Goal: Book appointment/travel/reservation

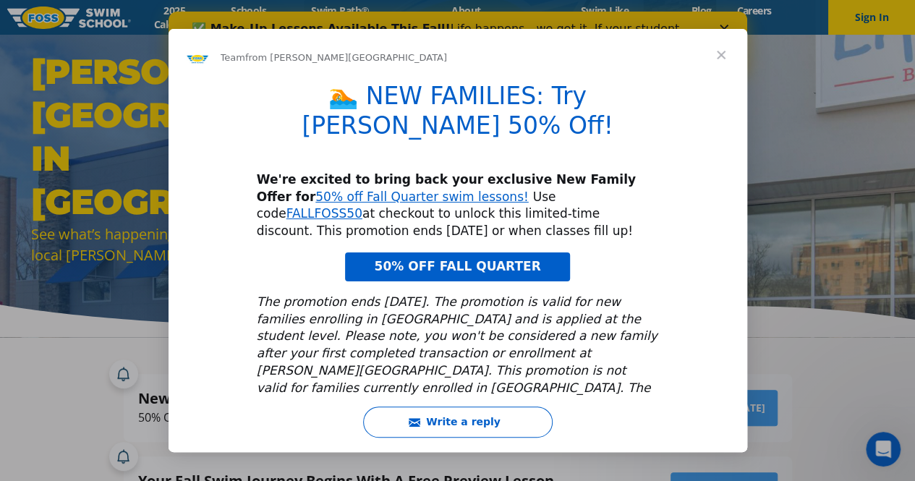
click at [720, 51] on span "Close" at bounding box center [721, 55] width 52 height 52
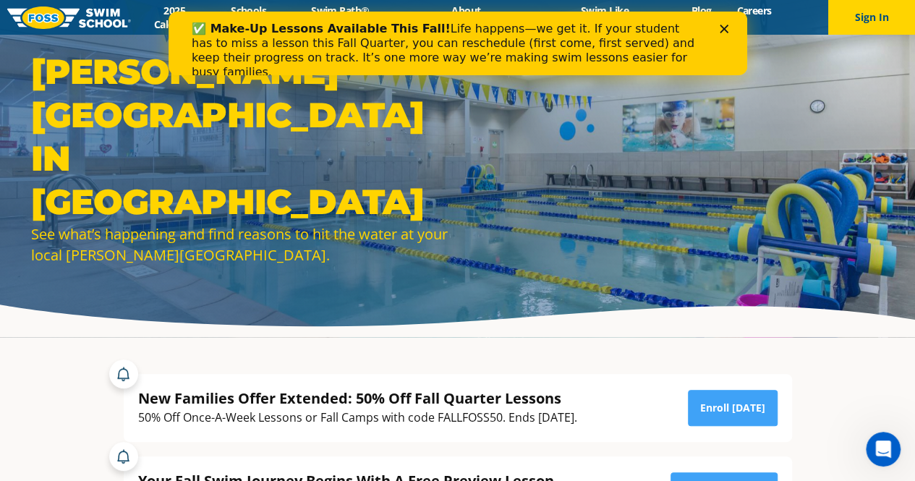
click at [67, 16] on img at bounding box center [69, 18] width 124 height 22
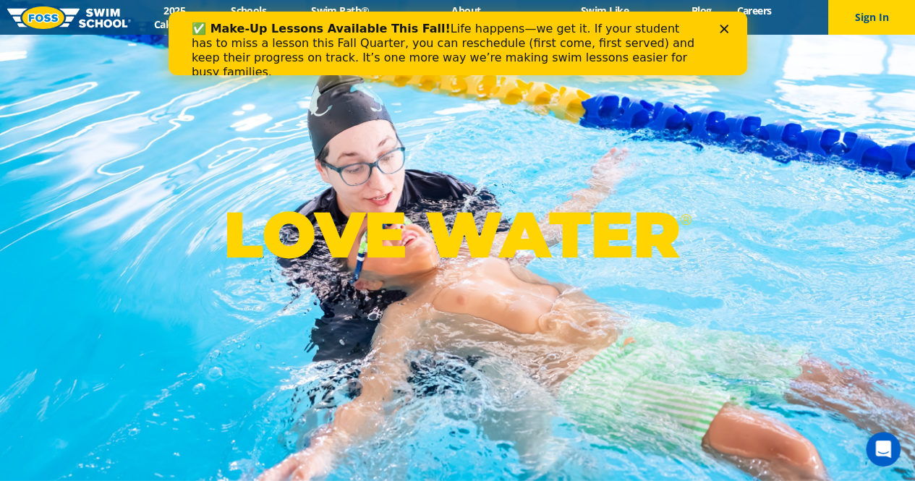
click at [724, 27] on polygon "Close" at bounding box center [723, 29] width 9 height 9
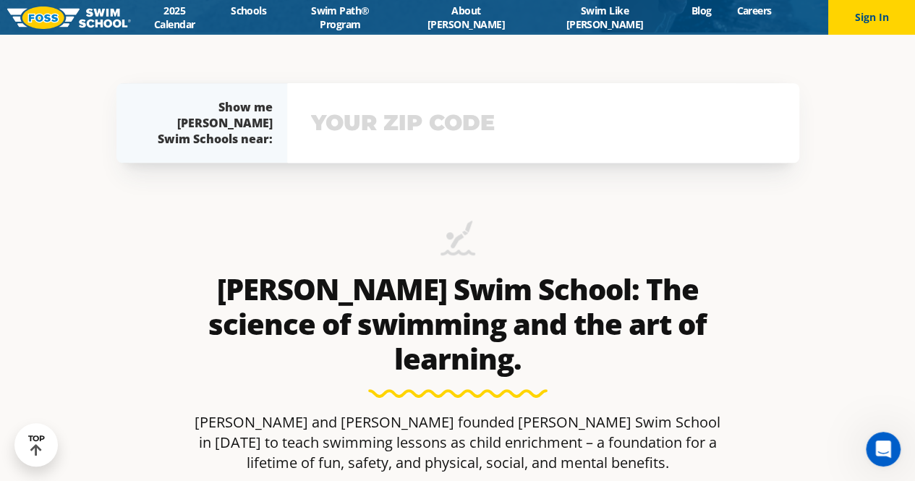
click at [505, 128] on input "text" at bounding box center [542, 123] width 471 height 42
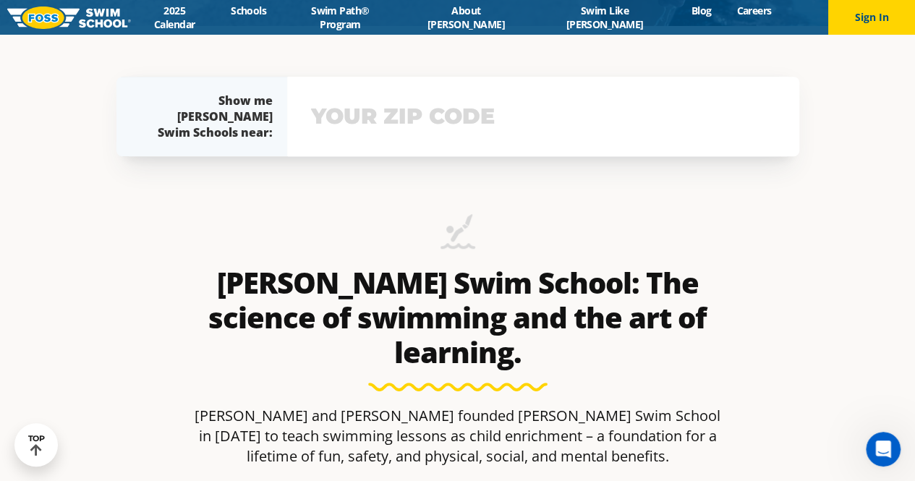
scroll to position [459, 0]
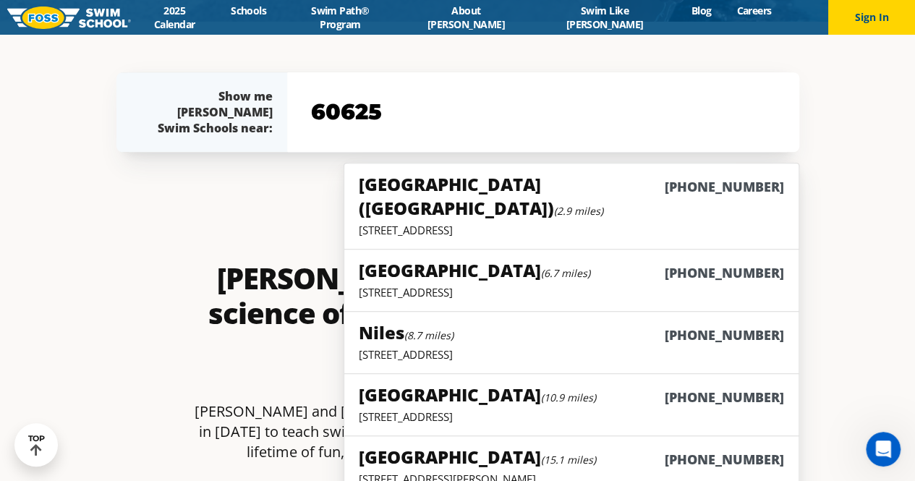
type input "60625"
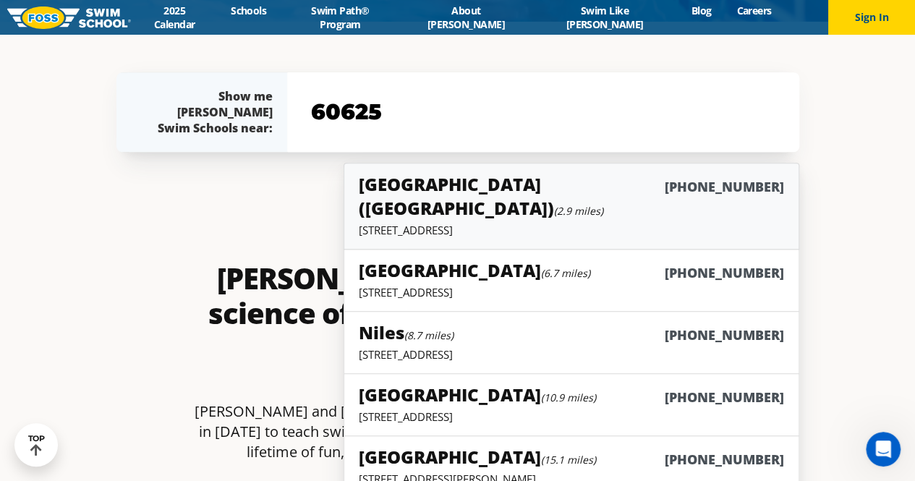
click at [590, 188] on div "[GEOGRAPHIC_DATA] ([GEOGRAPHIC_DATA]) (2.9 miles) [PHONE_NUMBER]" at bounding box center [571, 197] width 424 height 51
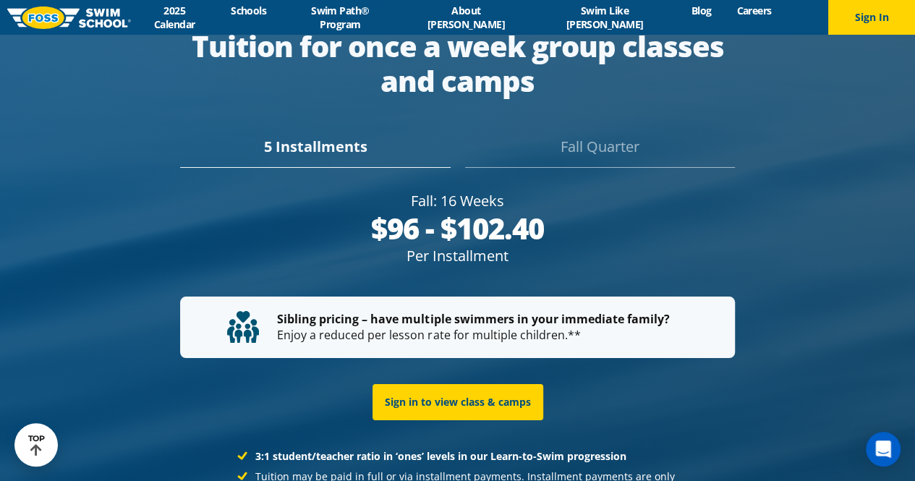
scroll to position [2655, 0]
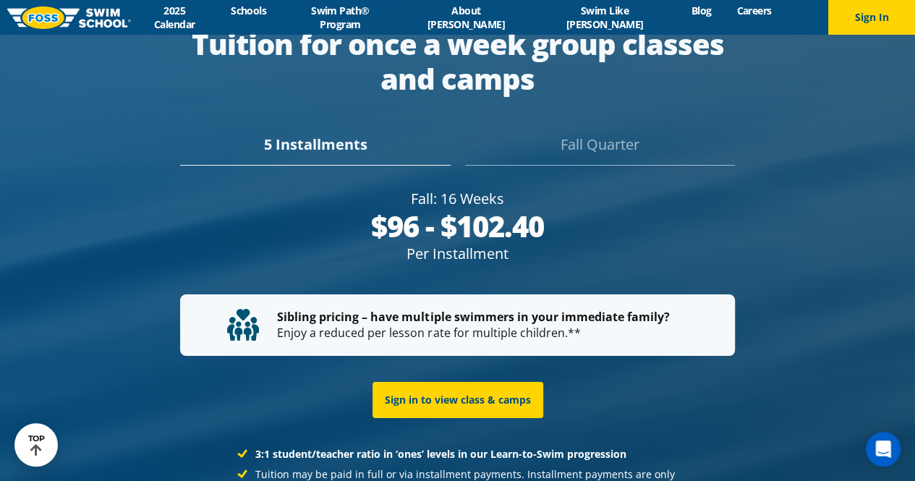
click at [590, 144] on div "Fall Quarter" at bounding box center [600, 150] width 270 height 32
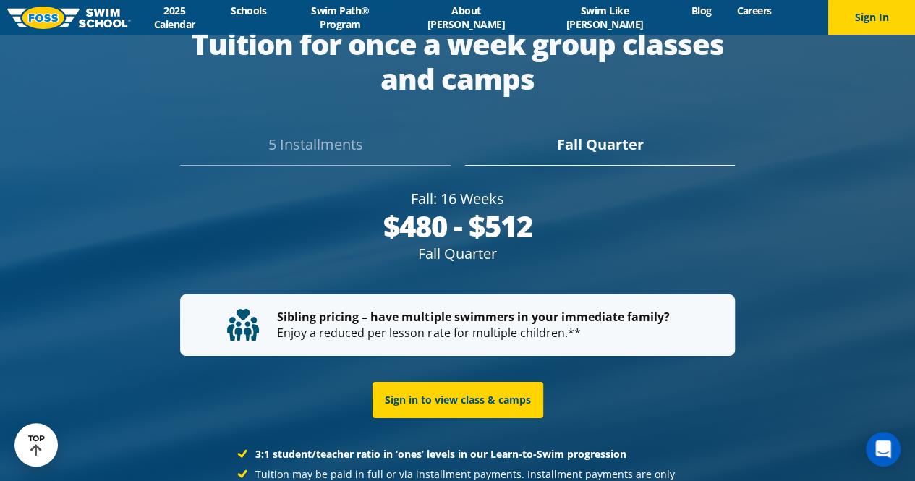
click at [299, 151] on div "5 Installments" at bounding box center [315, 150] width 270 height 32
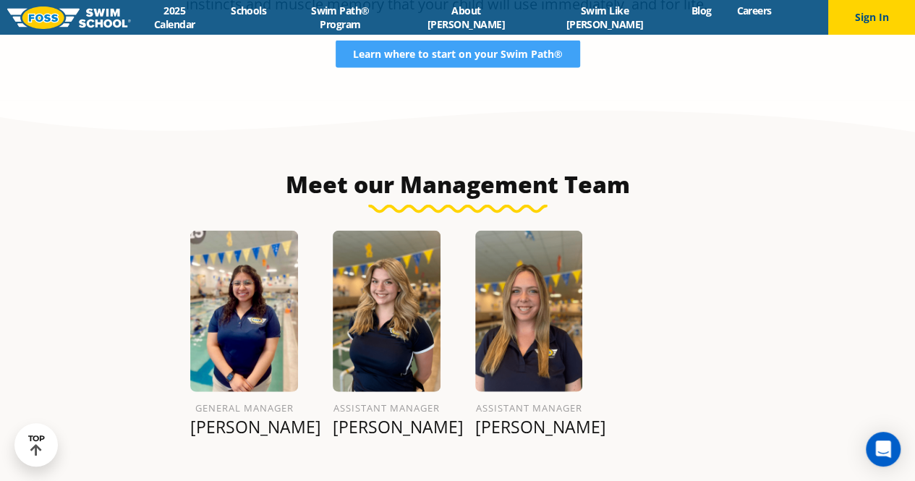
scroll to position [1499, 0]
